Goal: Book appointment/travel/reservation

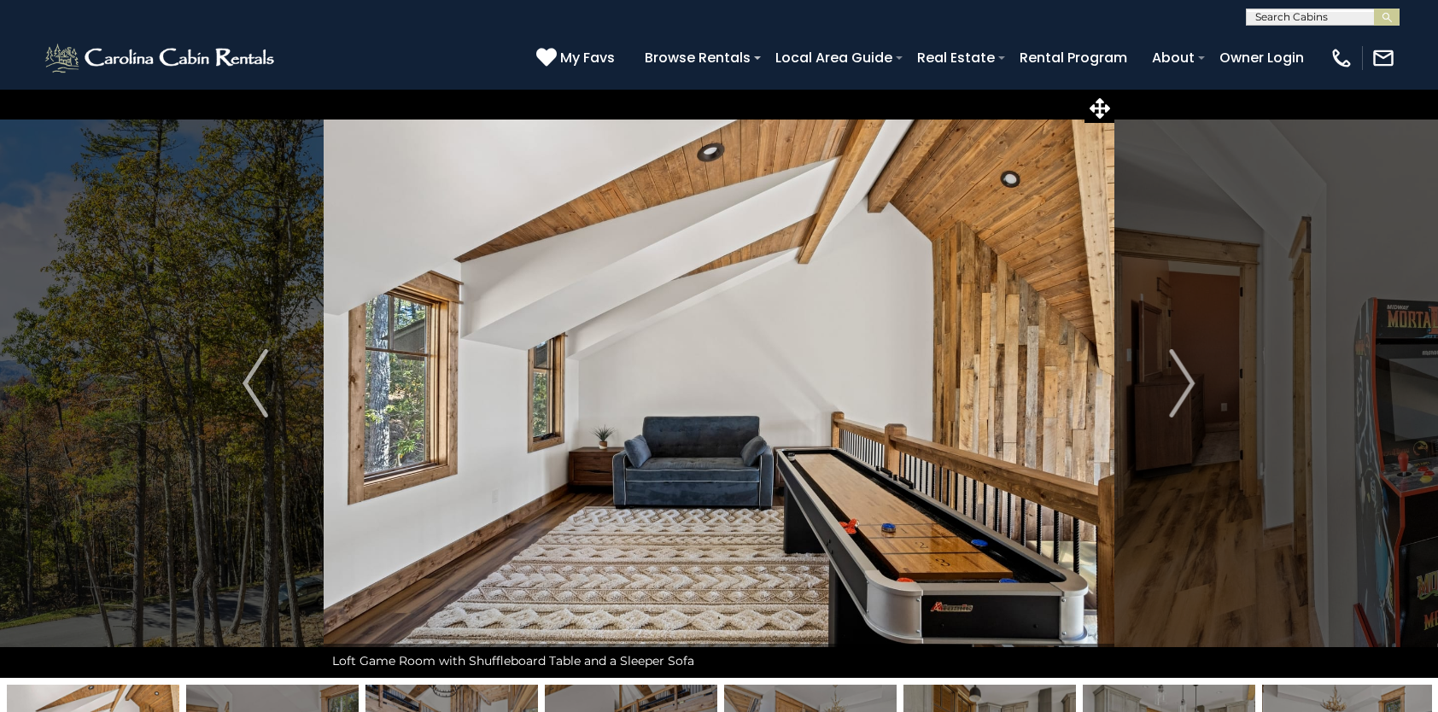
select select "*"
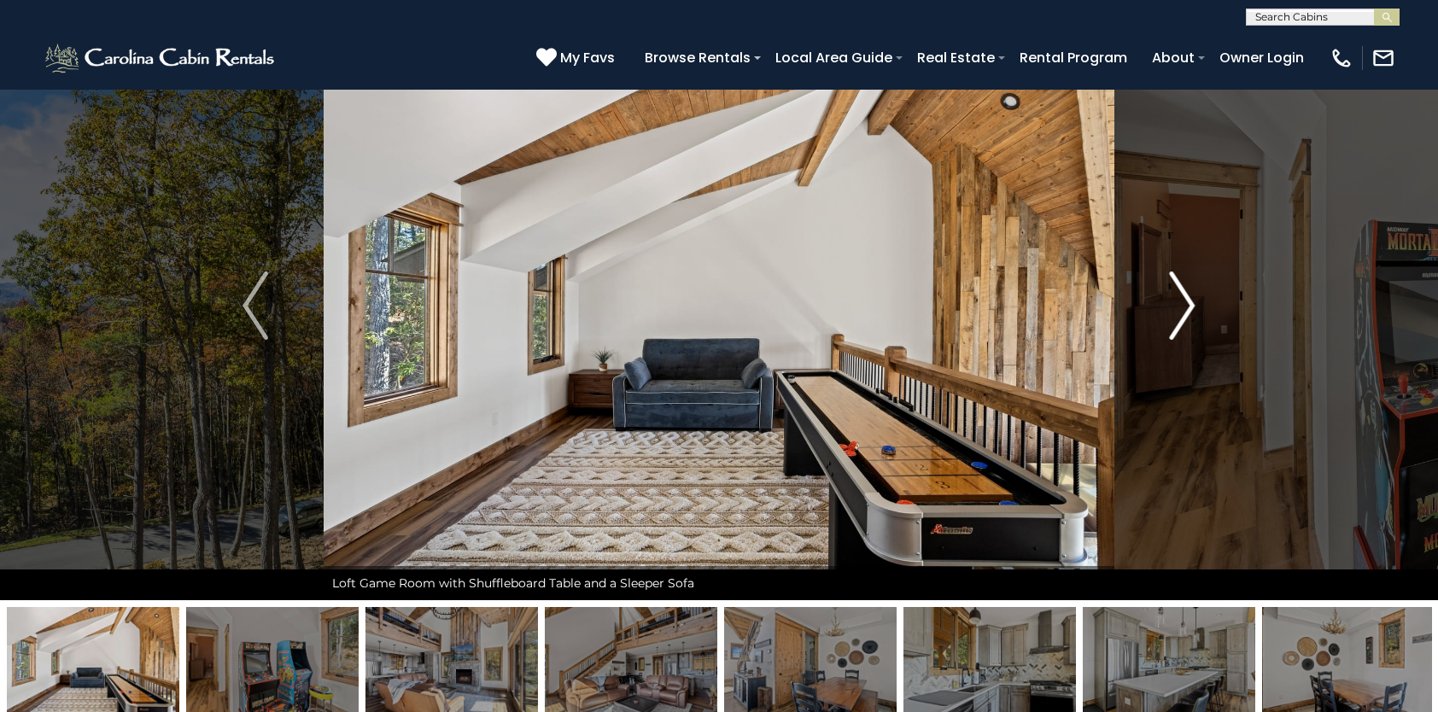
click at [1172, 299] on img "Next" at bounding box center [1183, 306] width 26 height 68
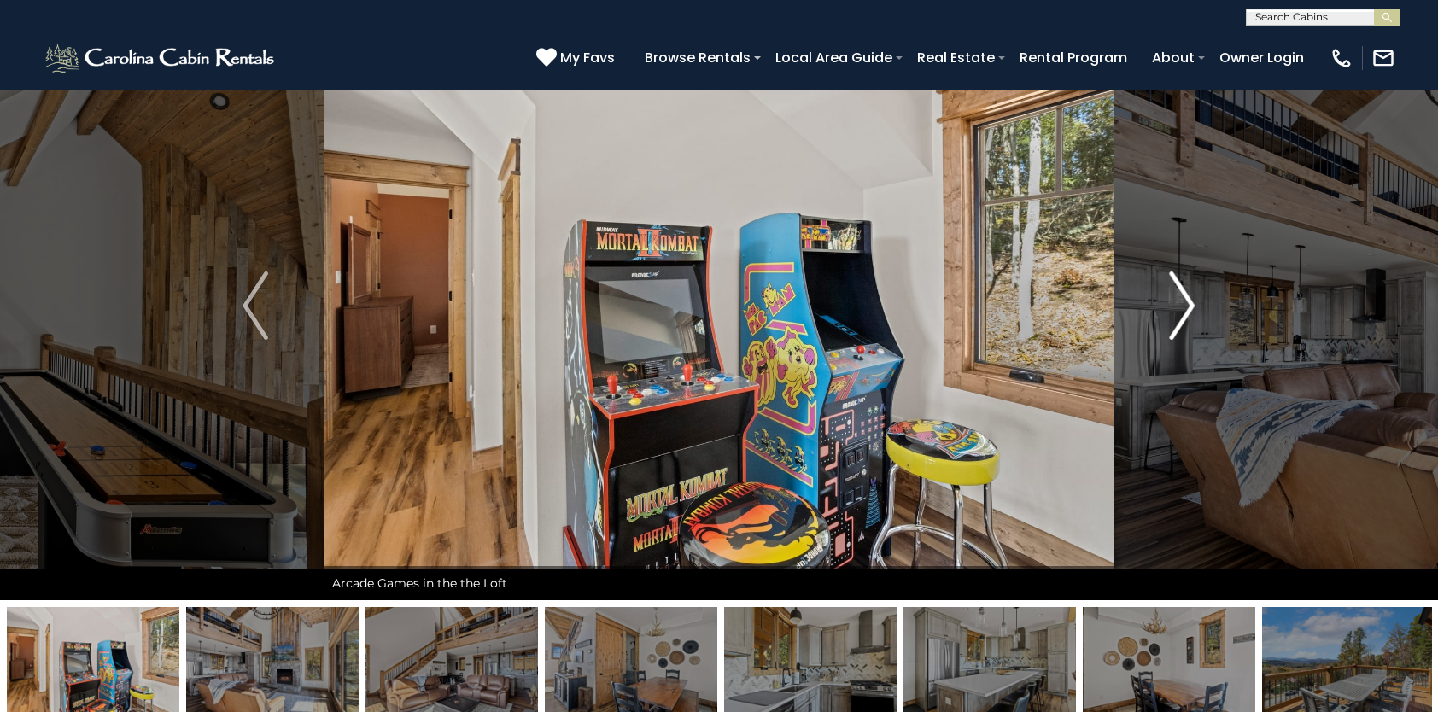
click at [1172, 299] on img "Next" at bounding box center [1183, 306] width 26 height 68
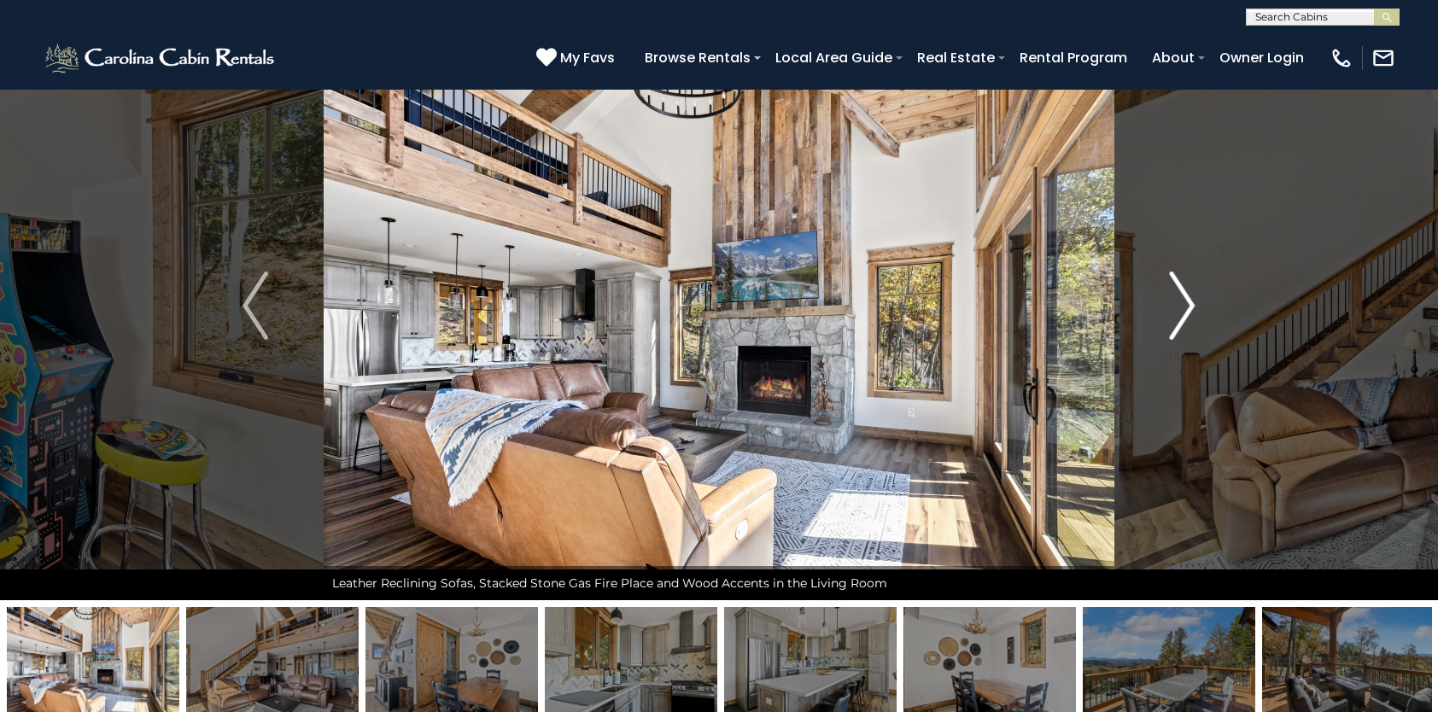
click at [1172, 299] on img "Next" at bounding box center [1183, 306] width 26 height 68
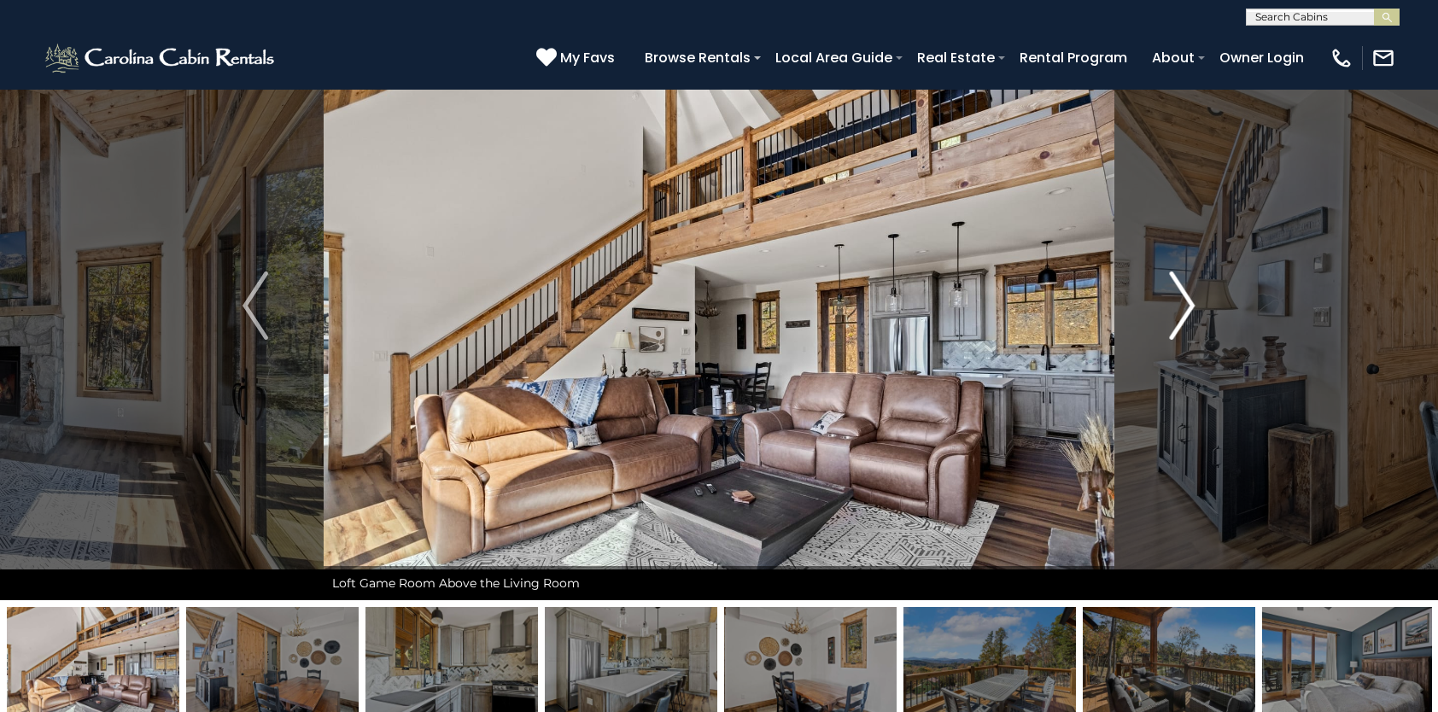
click at [1172, 299] on img "Next" at bounding box center [1183, 306] width 26 height 68
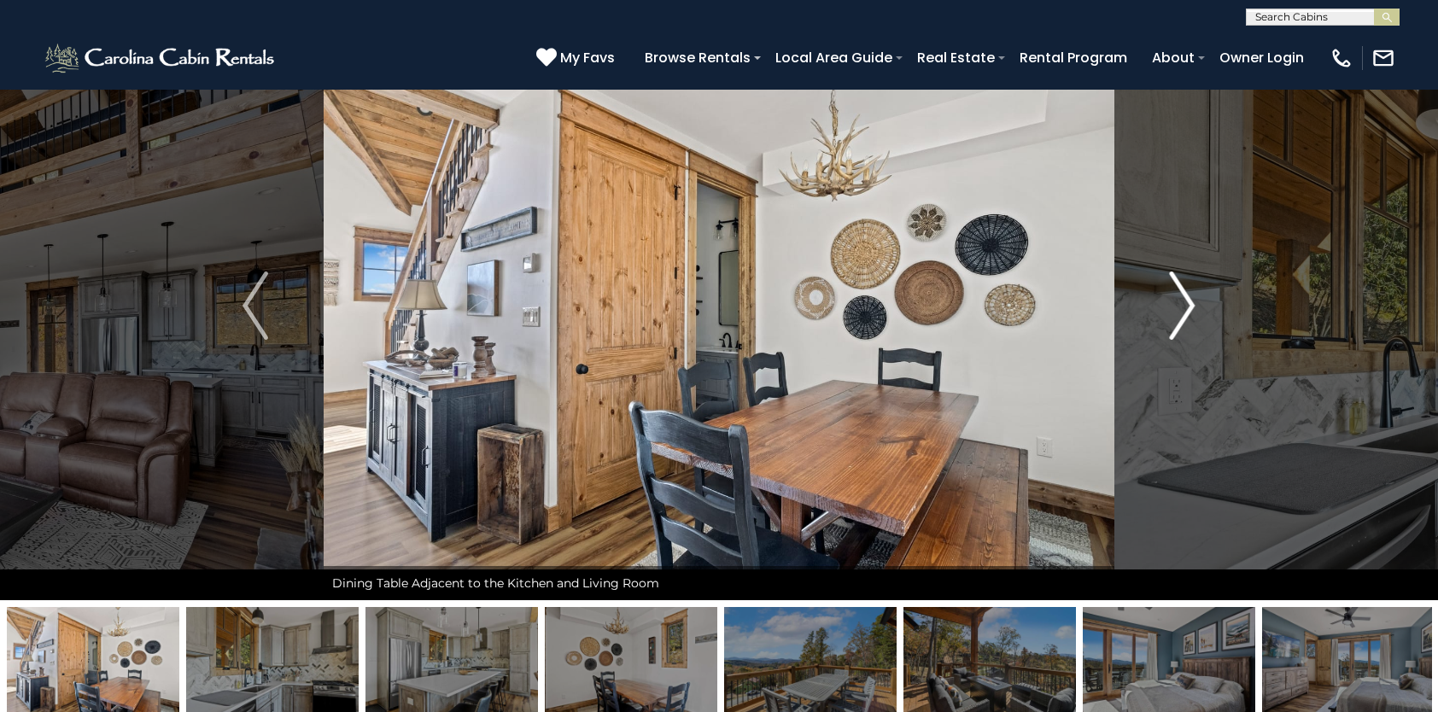
click at [1172, 299] on img "Next" at bounding box center [1183, 306] width 26 height 68
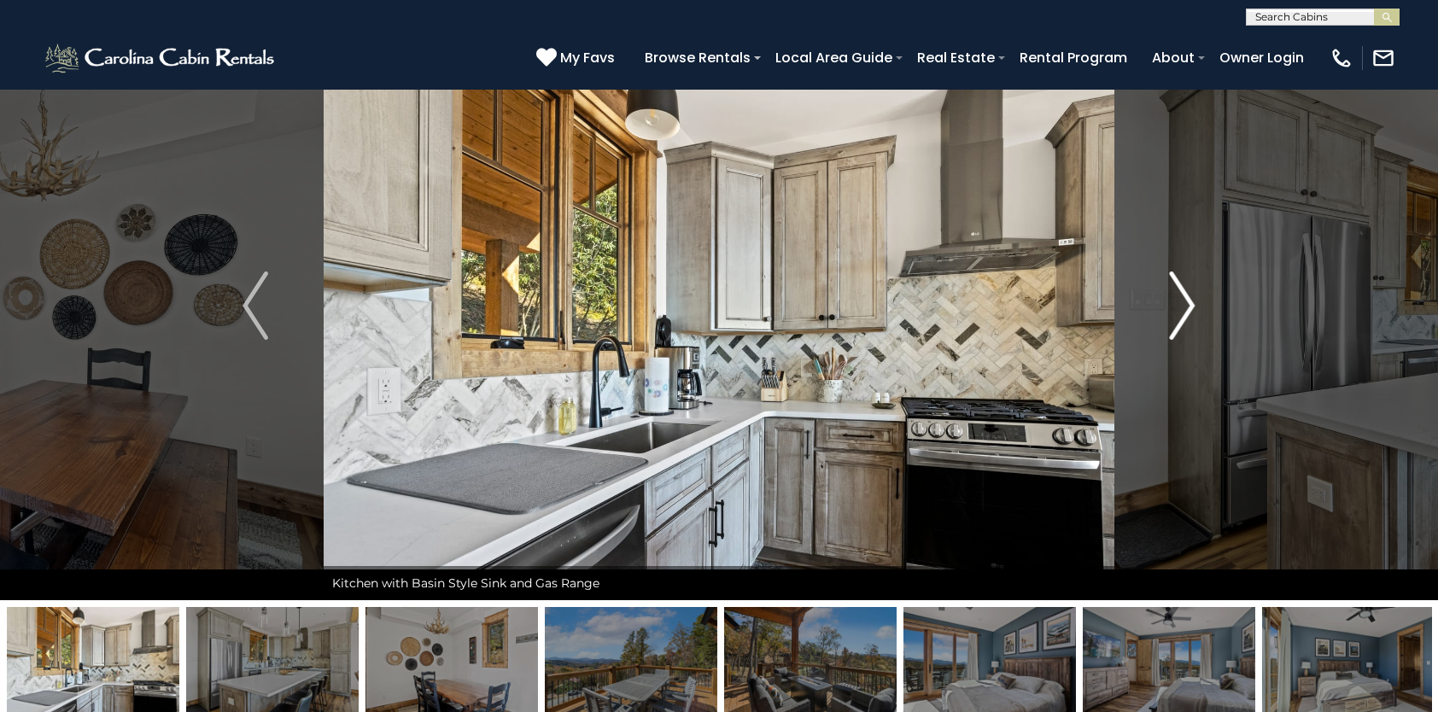
click at [1172, 299] on img "Next" at bounding box center [1183, 306] width 26 height 68
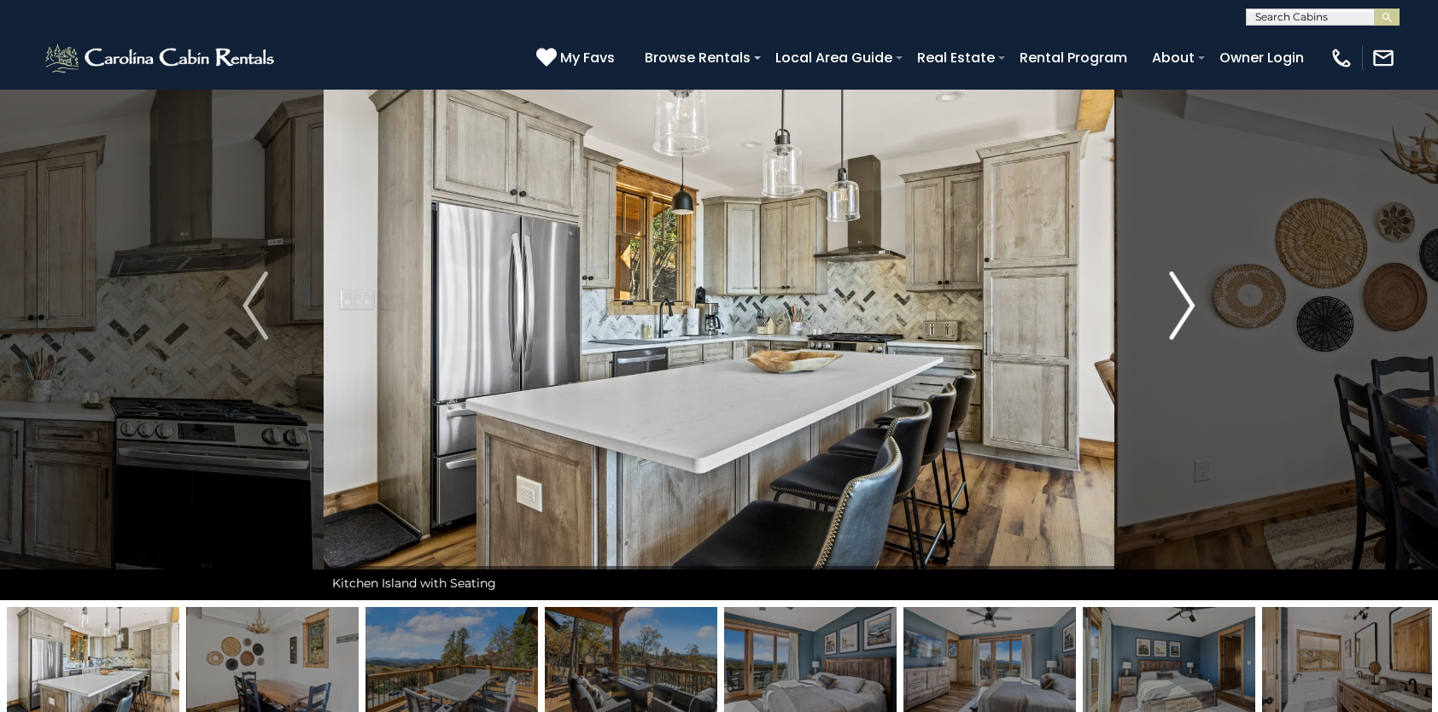
click at [1172, 299] on img "Next" at bounding box center [1183, 306] width 26 height 68
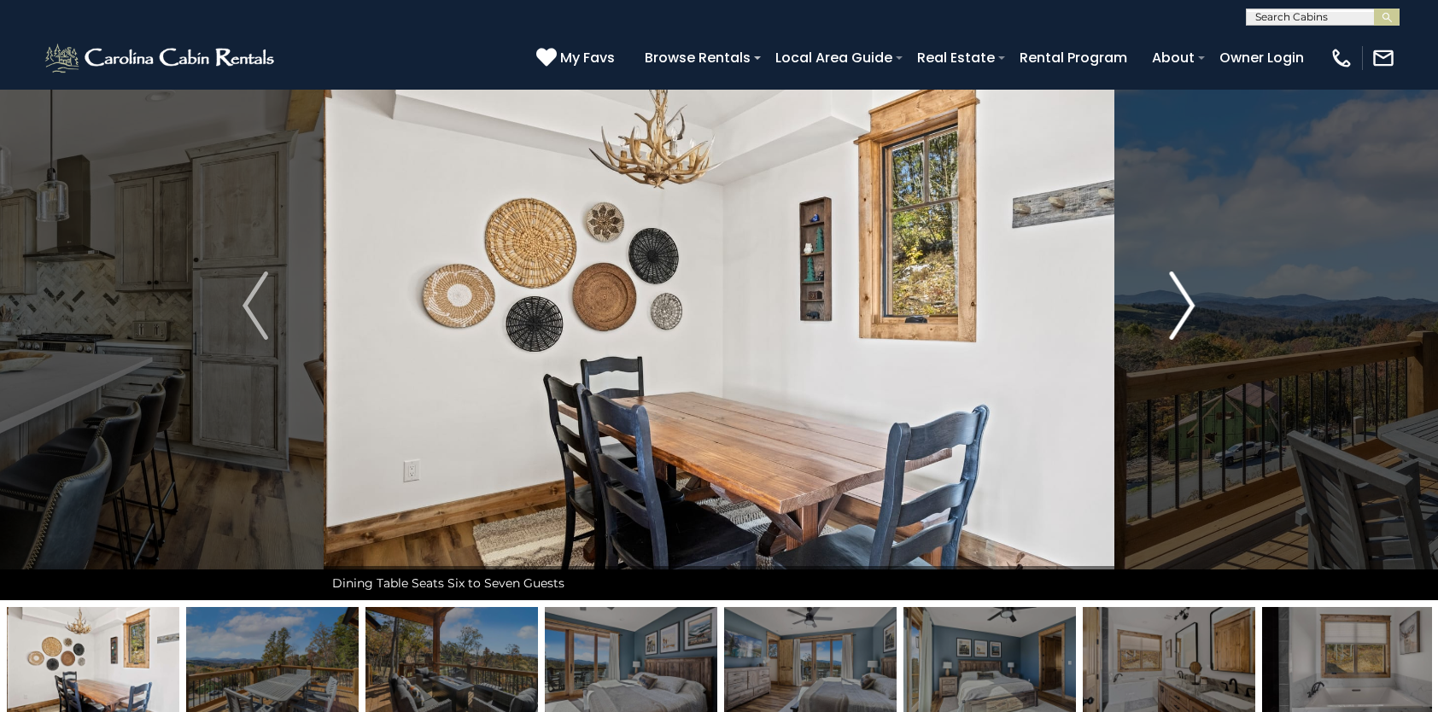
click at [1172, 299] on img "Next" at bounding box center [1183, 306] width 26 height 68
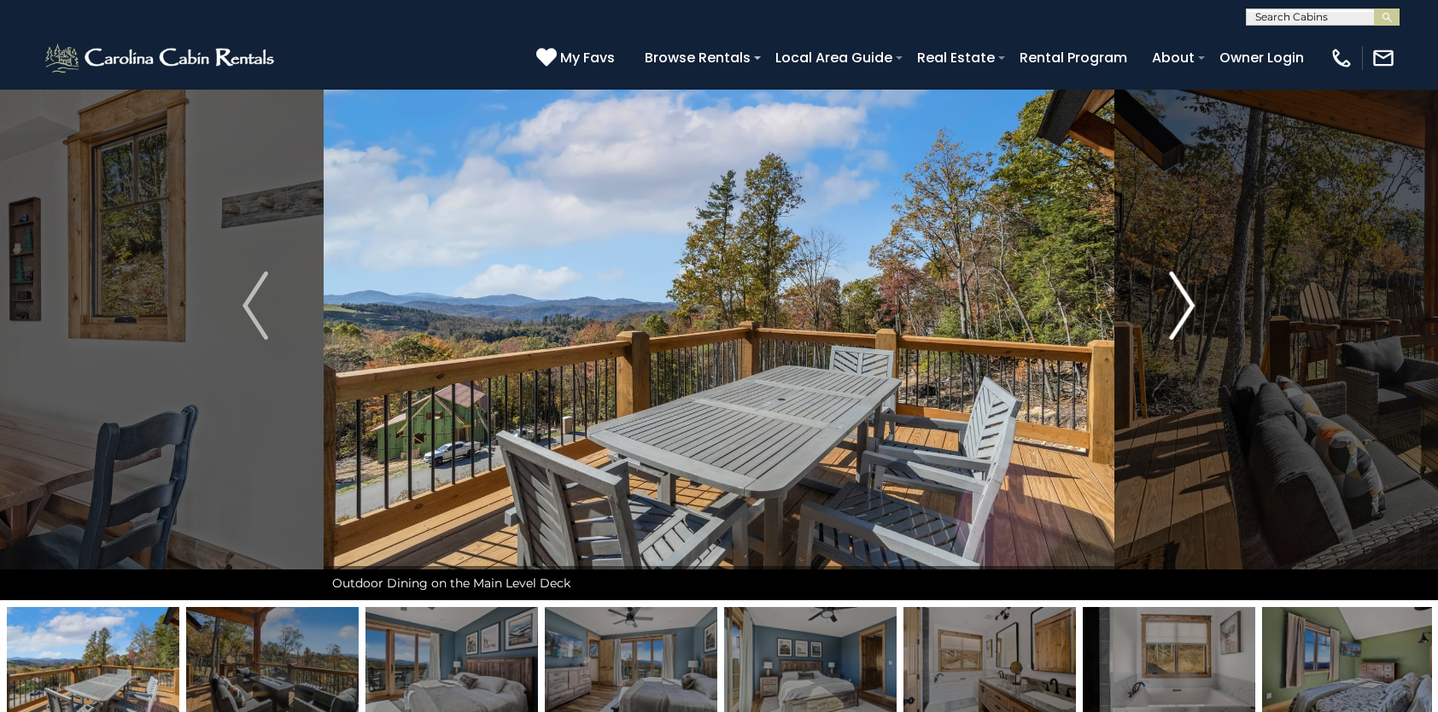
click at [1172, 299] on img "Next" at bounding box center [1183, 306] width 26 height 68
